Goal: Consume media (video, audio)

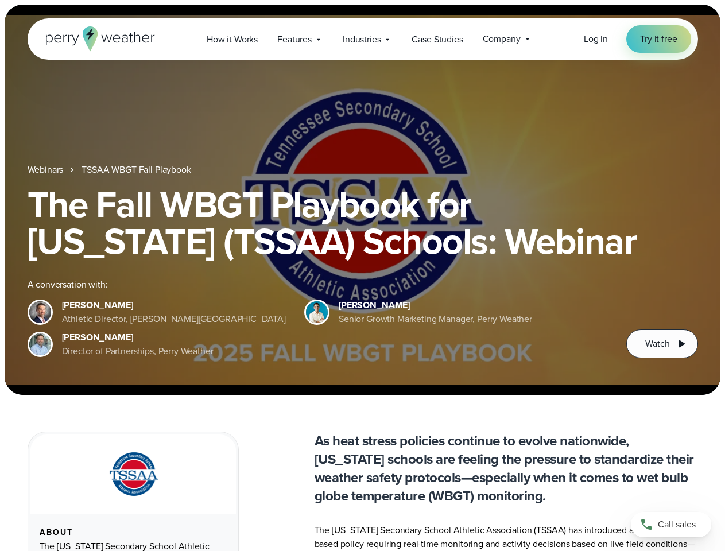
click at [362, 276] on div "The Fall WBGT Playbook for [US_STATE] (TSSAA) Schools: Webinar A conversation w…" at bounding box center [363, 272] width 671 height 172
click at [362, 39] on span "Industries" at bounding box center [362, 40] width 38 height 14
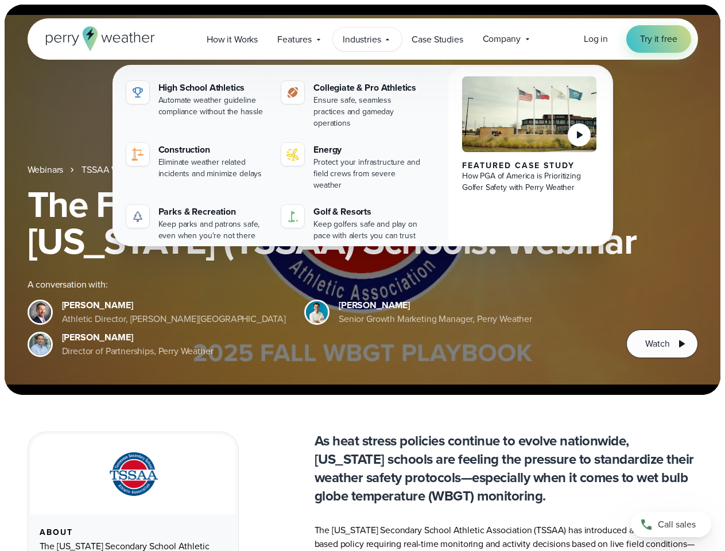
click at [362, 200] on h1 "The Fall WBGT Playbook for [US_STATE] (TSSAA) Schools: Webinar" at bounding box center [363, 222] width 671 height 73
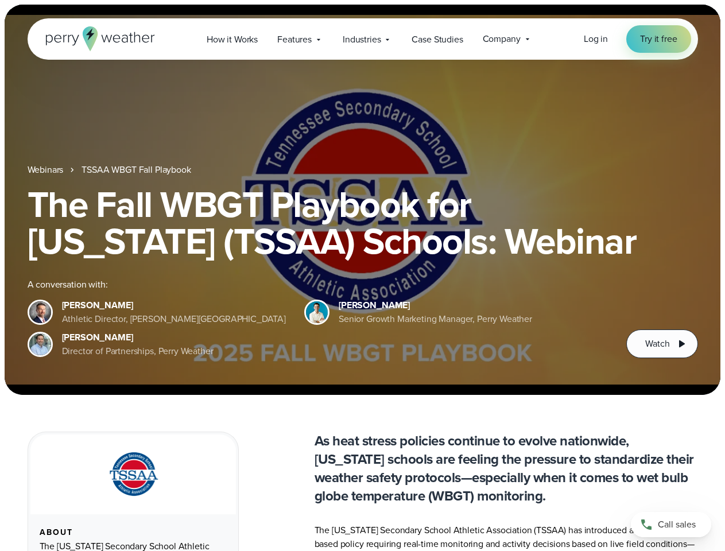
click at [137, 170] on link "TSSAA WBGT Fall Playbook" at bounding box center [136, 170] width 109 height 14
click at [662, 344] on span "Watch" at bounding box center [657, 344] width 24 height 14
